Goal: Contribute content

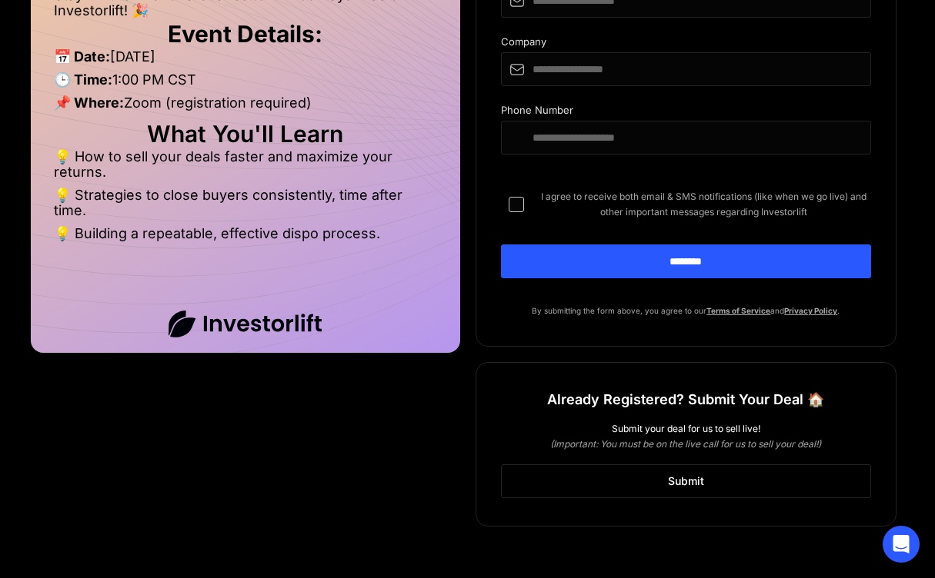
scroll to position [1254, 0]
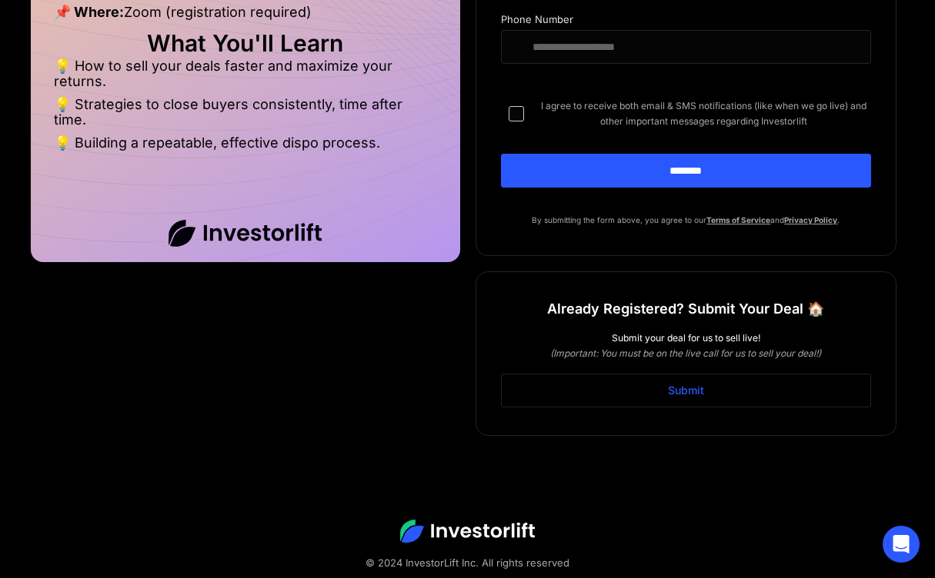
click at [645, 374] on link "Submit" at bounding box center [686, 391] width 371 height 34
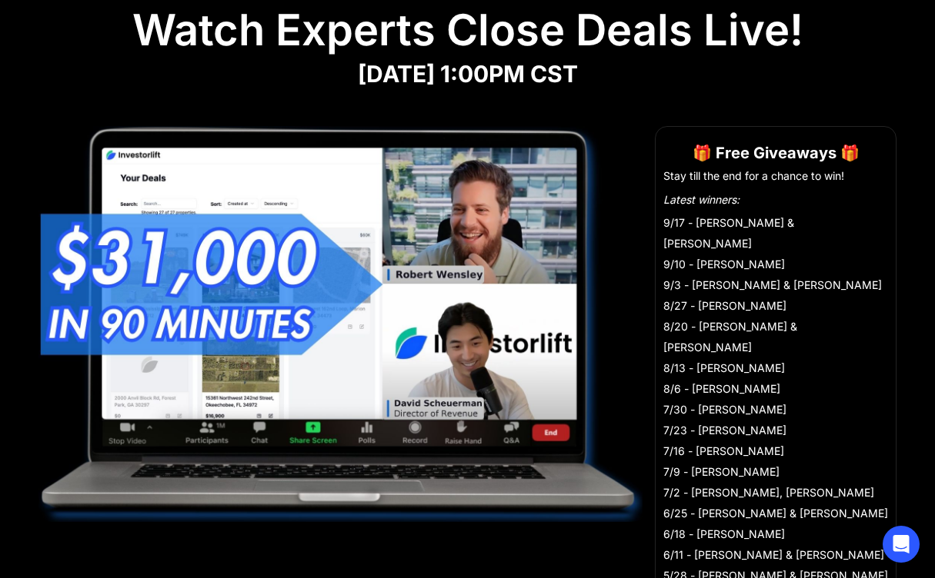
scroll to position [117, 0]
